Goal: Information Seeking & Learning: Learn about a topic

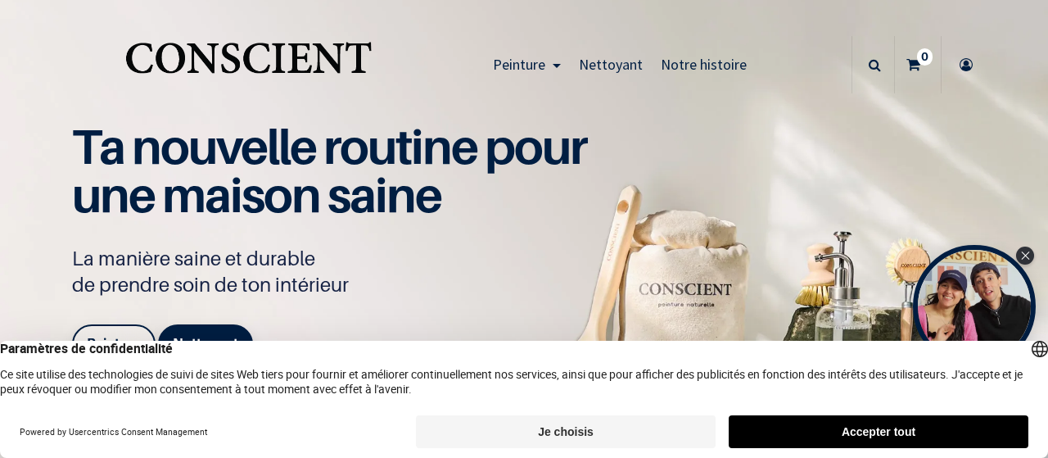
click at [635, 433] on button "Je choisis" at bounding box center [566, 431] width 300 height 33
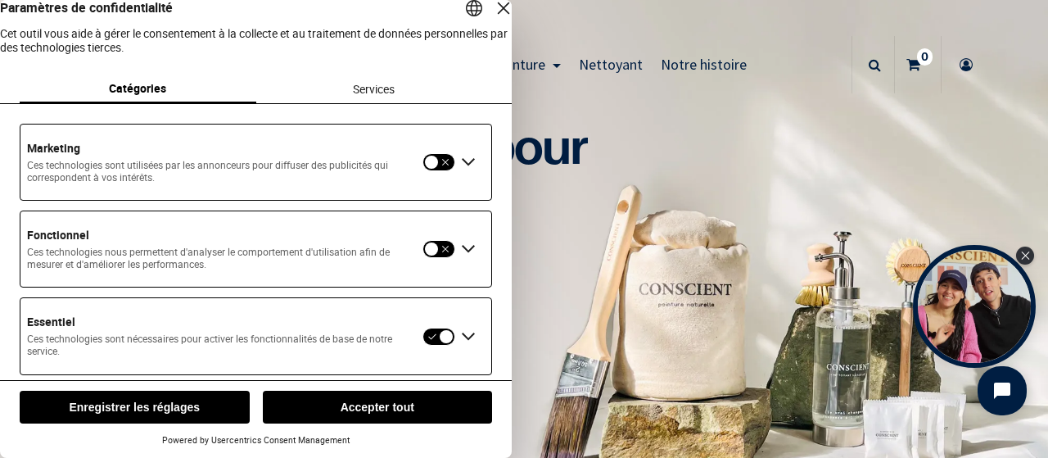
scroll to position [31, 0]
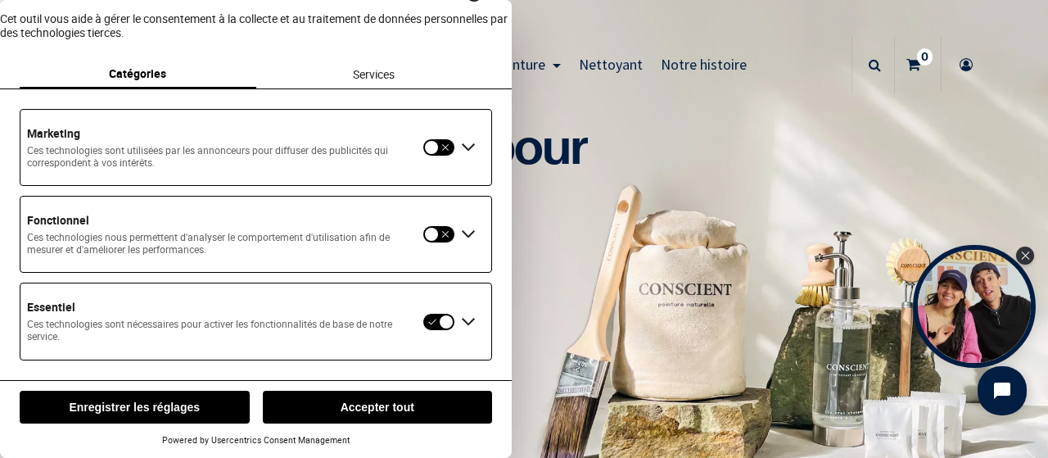
click at [177, 405] on button "Enregistrer les réglages" at bounding box center [135, 407] width 230 height 33
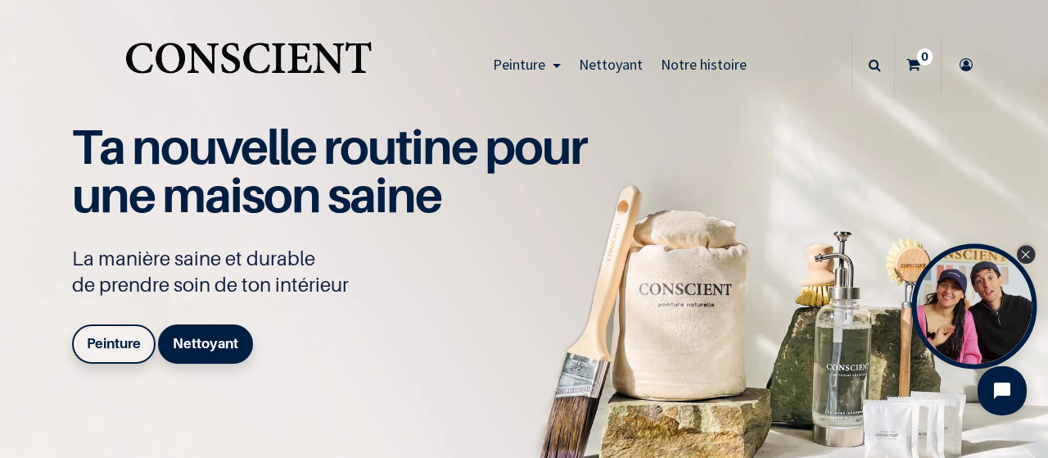
click at [1027, 256] on icon "Close Tolstoy widget" at bounding box center [1025, 255] width 9 height 8
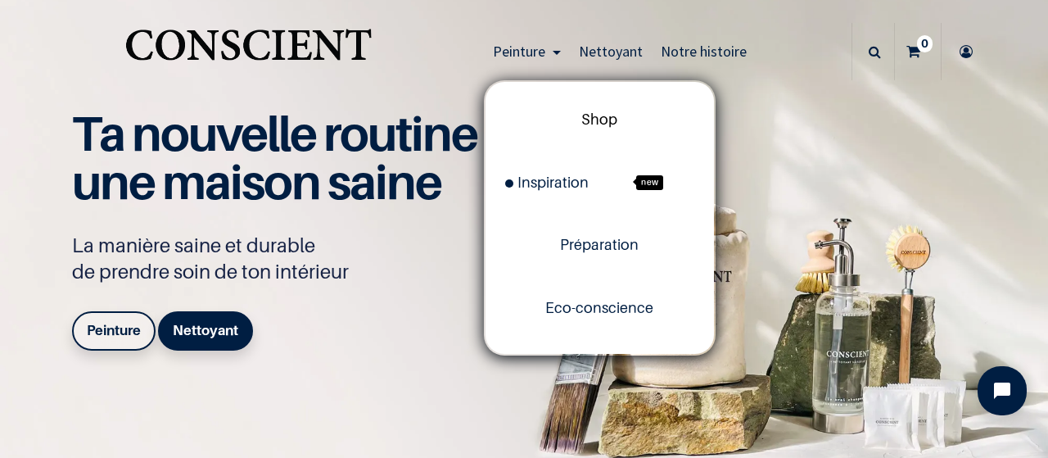
click at [586, 115] on span "Shop" at bounding box center [599, 119] width 36 height 17
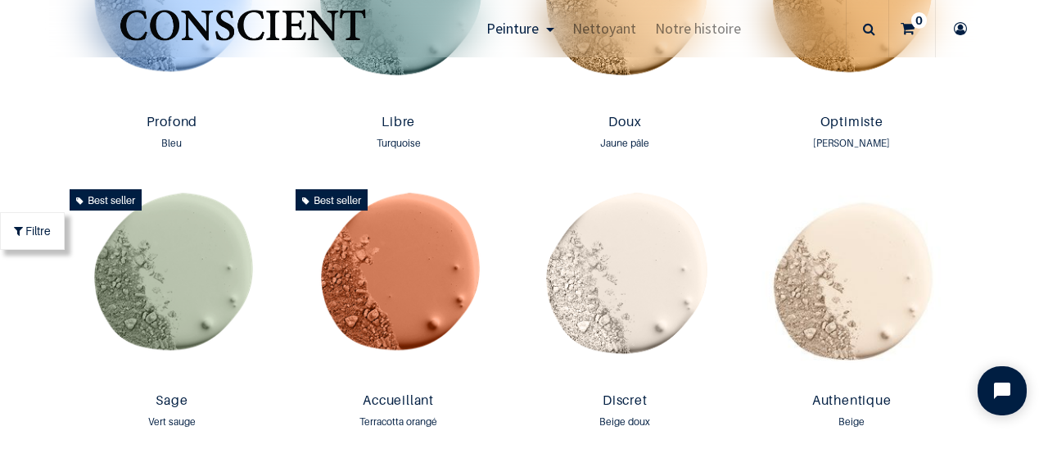
scroll to position [1407, 0]
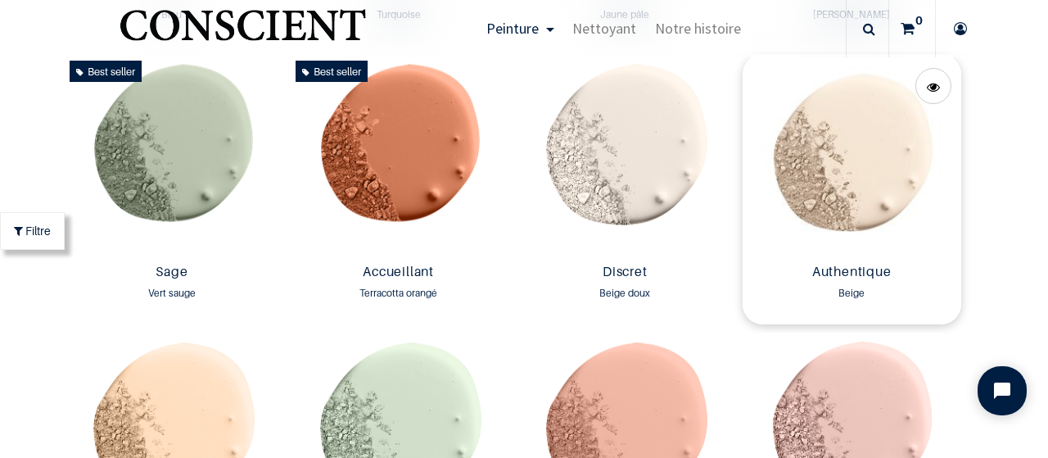
click at [888, 165] on img at bounding box center [852, 155] width 219 height 203
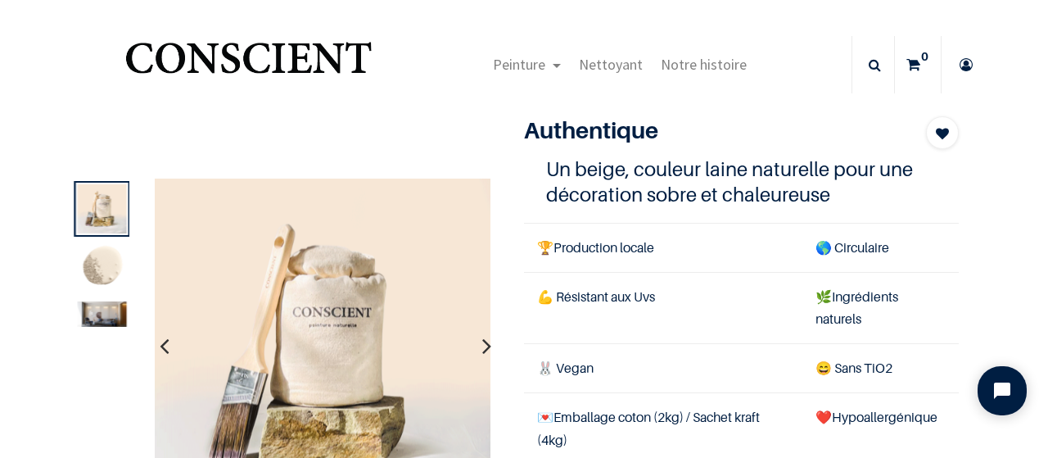
click at [97, 322] on img at bounding box center [101, 313] width 49 height 25
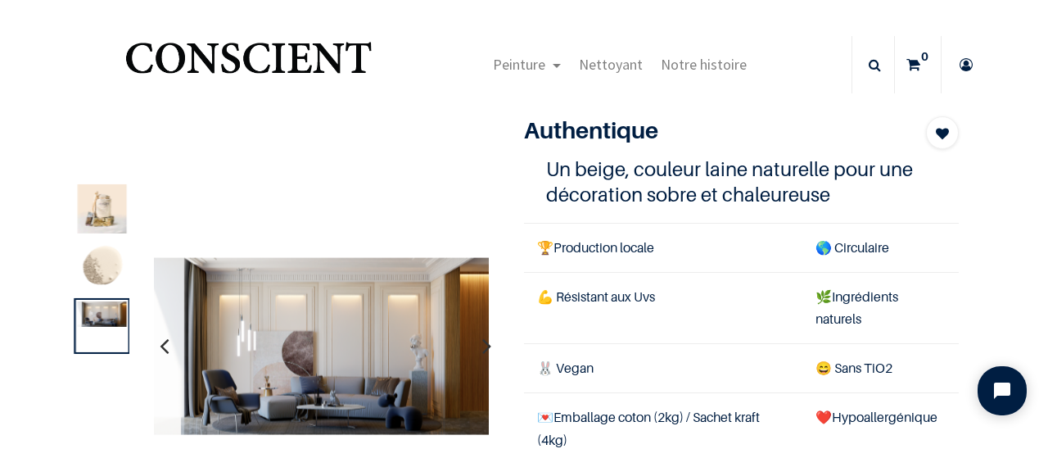
click at [102, 282] on img at bounding box center [101, 267] width 49 height 49
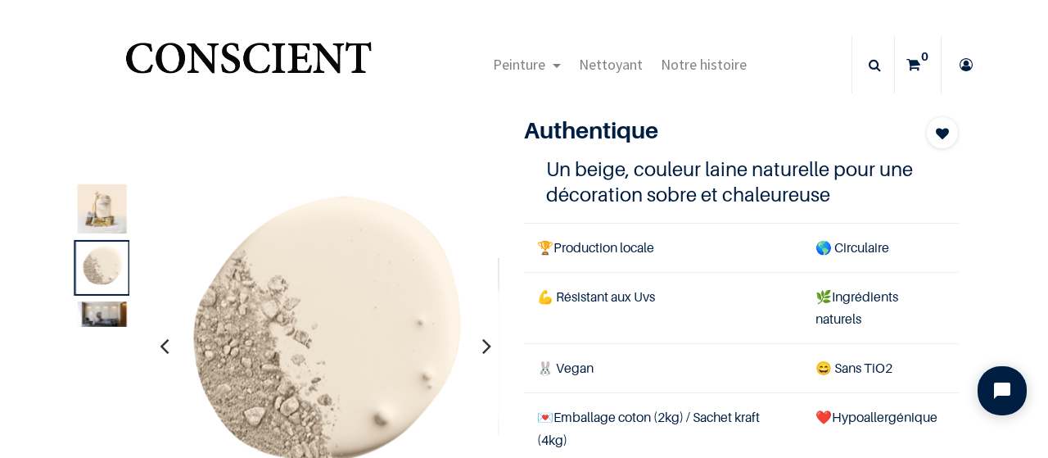
click at [103, 310] on img at bounding box center [101, 313] width 49 height 25
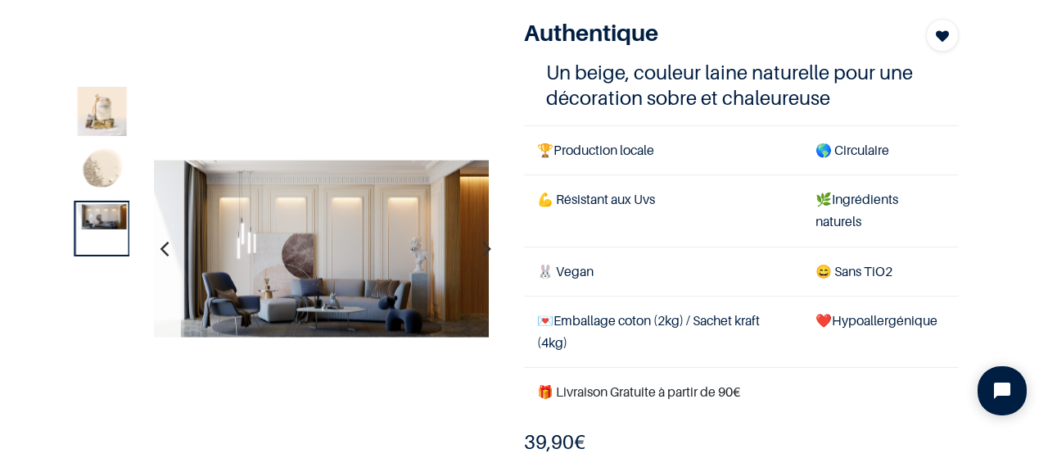
scroll to position [174, 0]
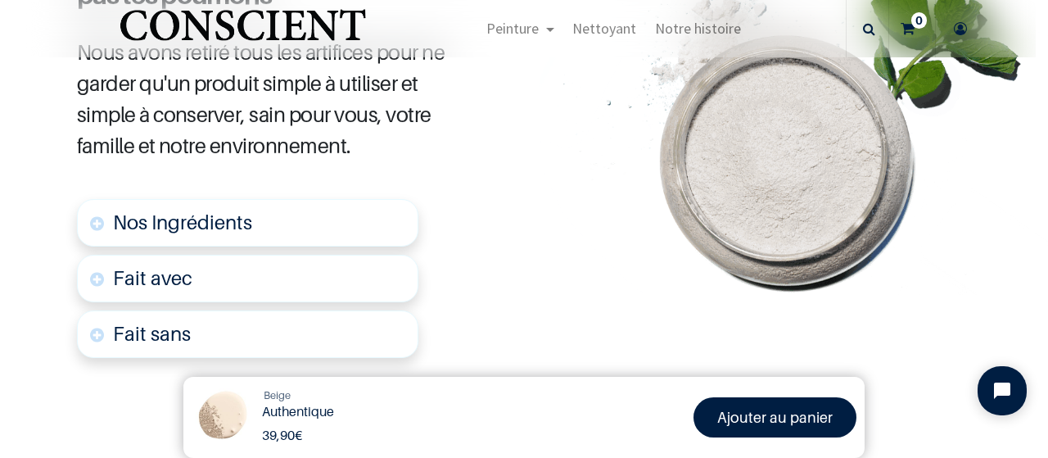
scroll to position [944, 0]
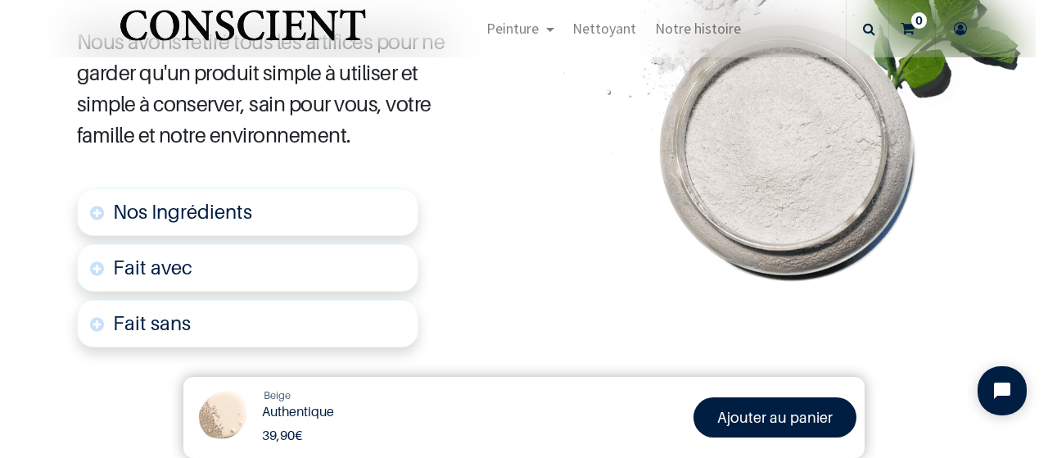
click at [165, 219] on span "Nos Ingrédients" at bounding box center [182, 212] width 139 height 24
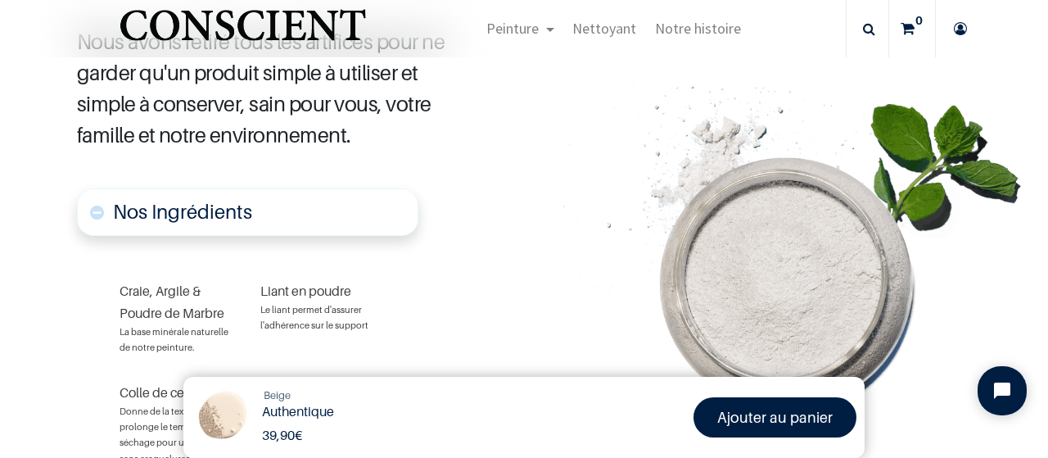
scroll to position [1077, 0]
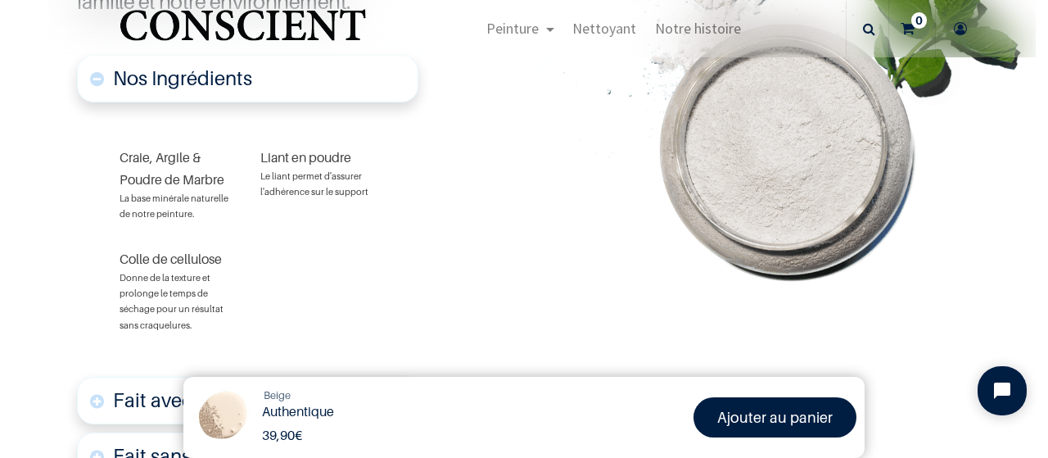
click at [149, 398] on font "Fait avec" at bounding box center [152, 400] width 79 height 24
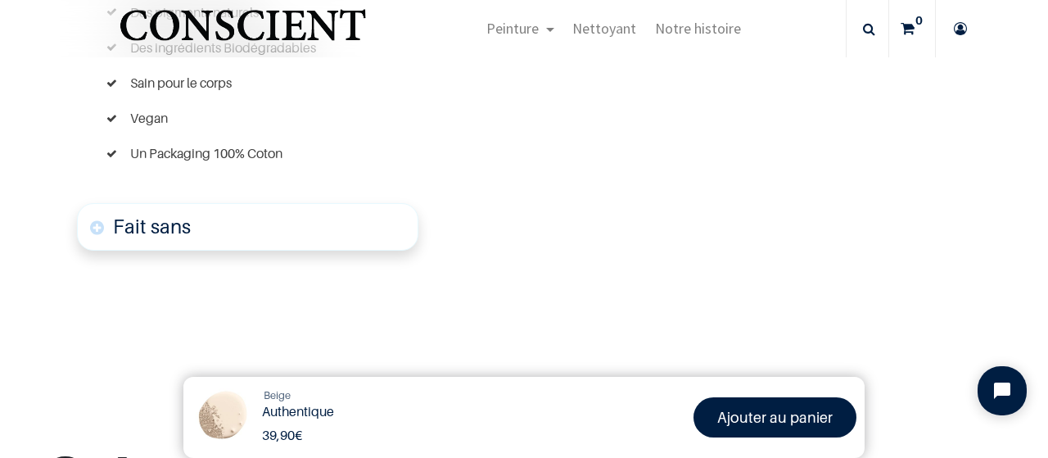
scroll to position [1590, 0]
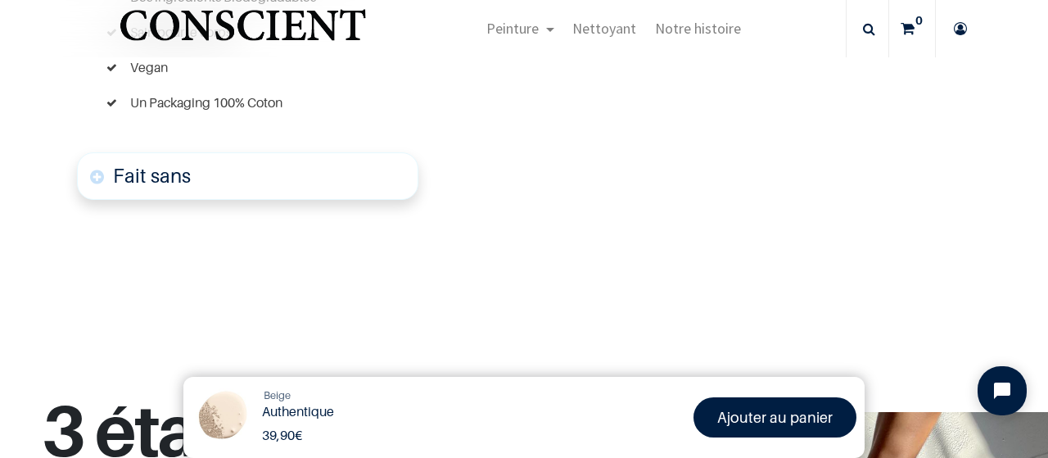
click at [237, 182] on link "Fait sans" at bounding box center [248, 175] width 342 height 47
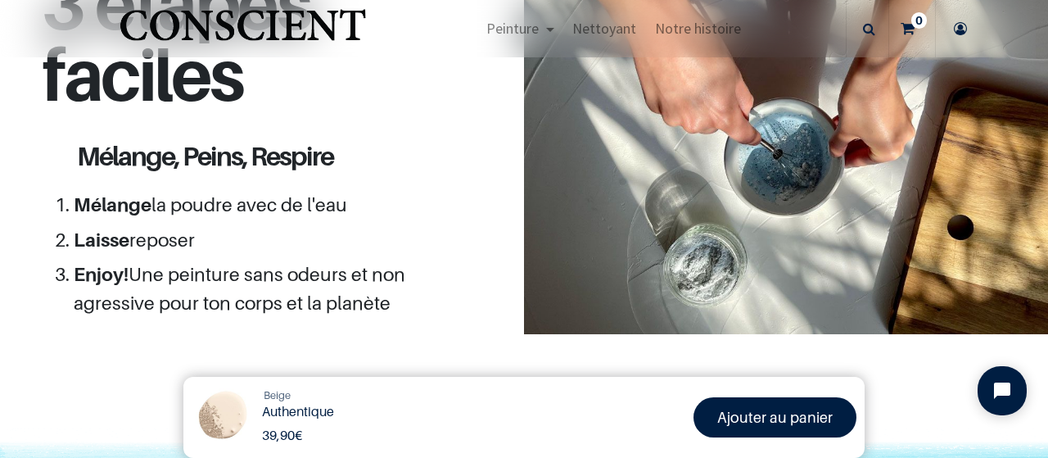
scroll to position [2349, 0]
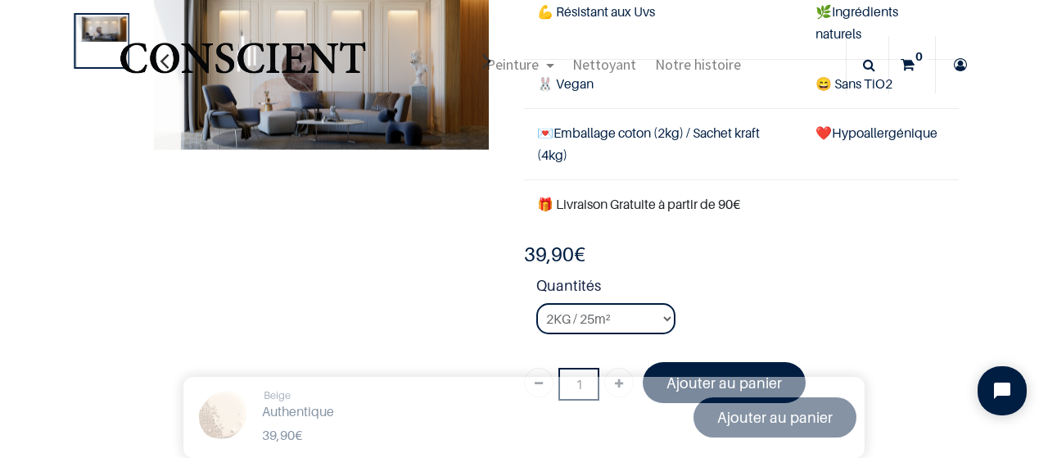
scroll to position [182, 0]
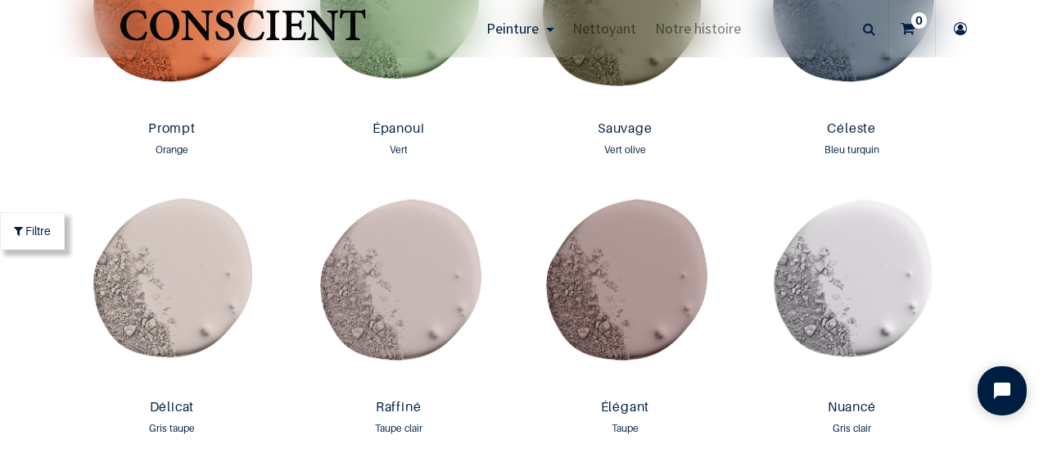
scroll to position [2376, 0]
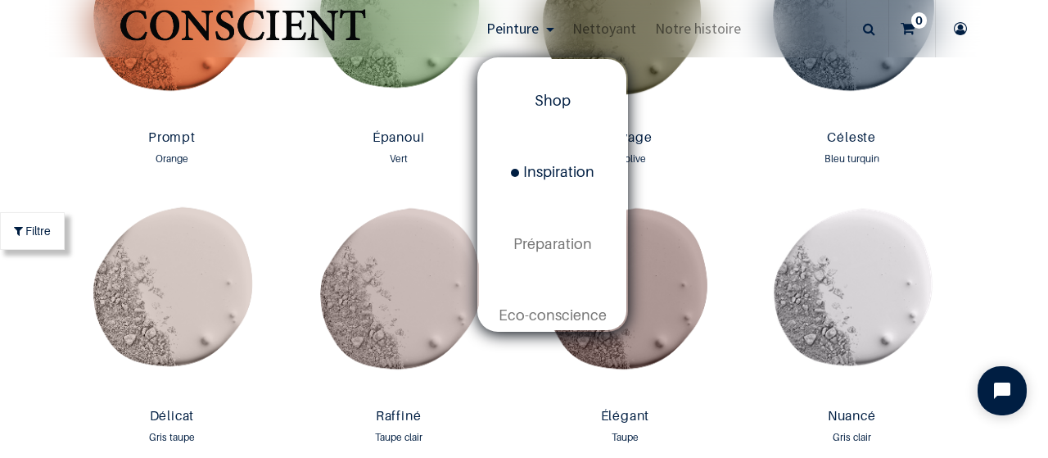
click at [544, 164] on span "Inspiration" at bounding box center [553, 171] width 84 height 17
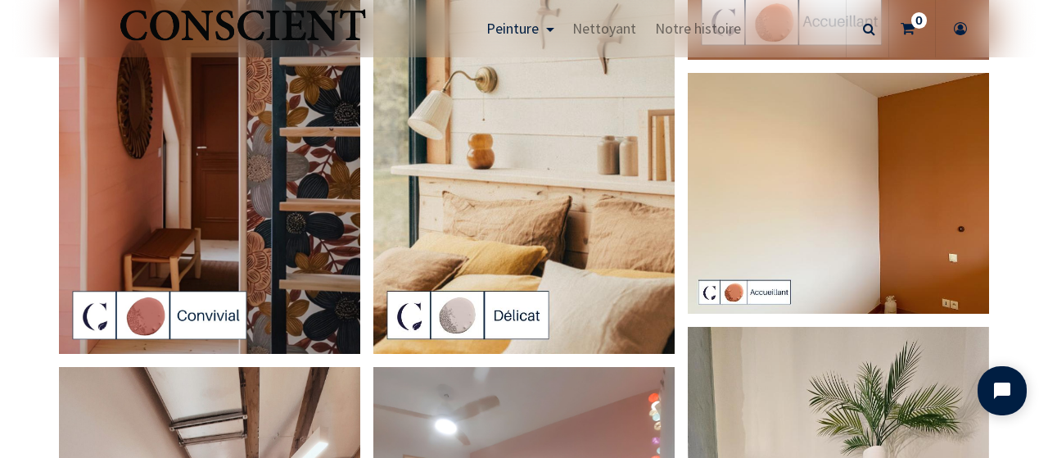
scroll to position [2817, 0]
